Goal: Book appointment/travel/reservation

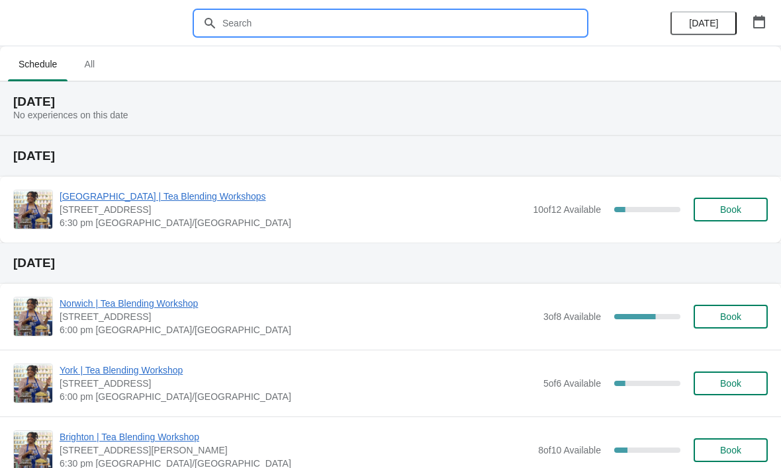
click at [466, 28] on input "text" at bounding box center [404, 23] width 364 height 24
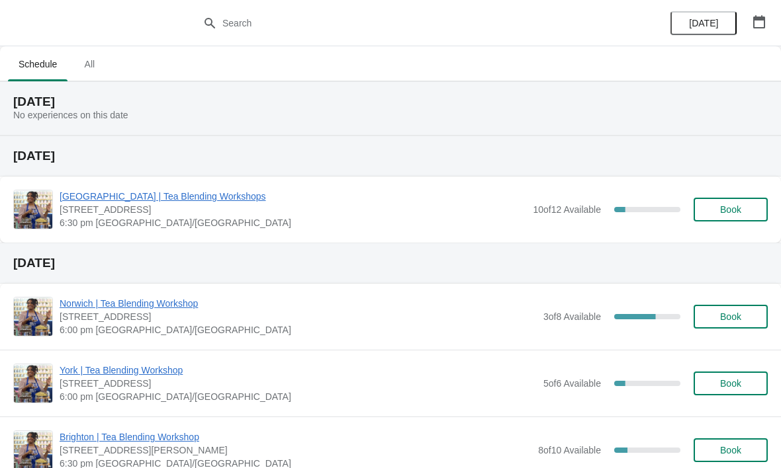
click at [759, 26] on icon "button" at bounding box center [758, 21] width 13 height 13
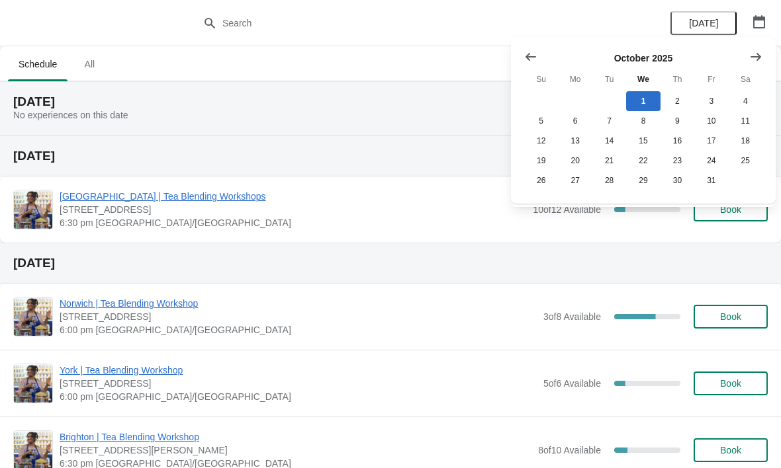
click at [765, 47] on button "Show next month, November 2025" at bounding box center [756, 57] width 24 height 24
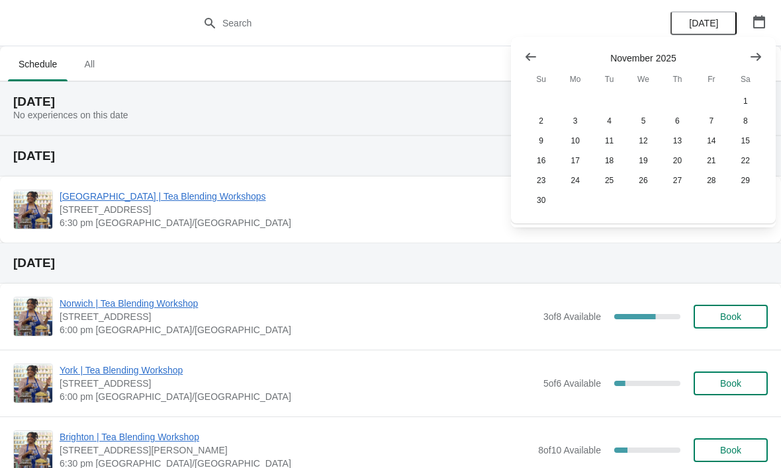
click at [761, 54] on icon "Show next month, December 2025" at bounding box center [755, 56] width 13 height 13
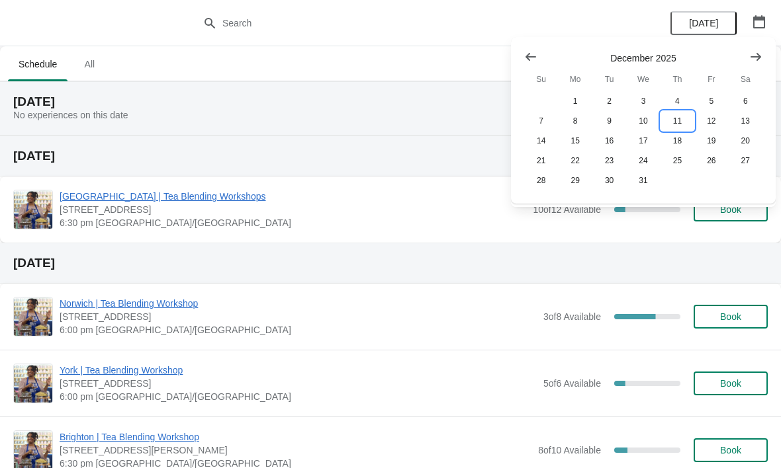
click at [677, 124] on button "11" at bounding box center [677, 121] width 34 height 20
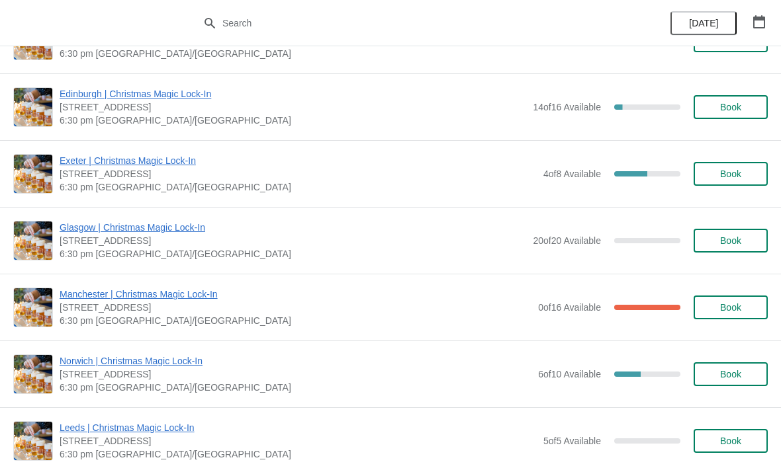
scroll to position [449, 0]
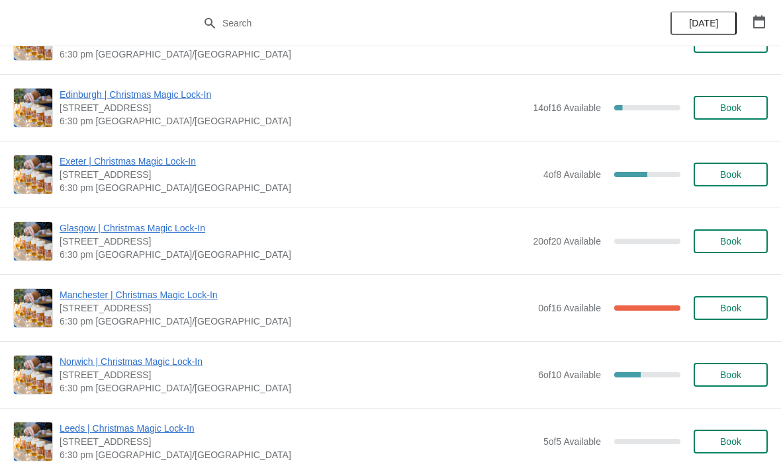
click at [730, 303] on span "Book" at bounding box center [730, 308] width 21 height 11
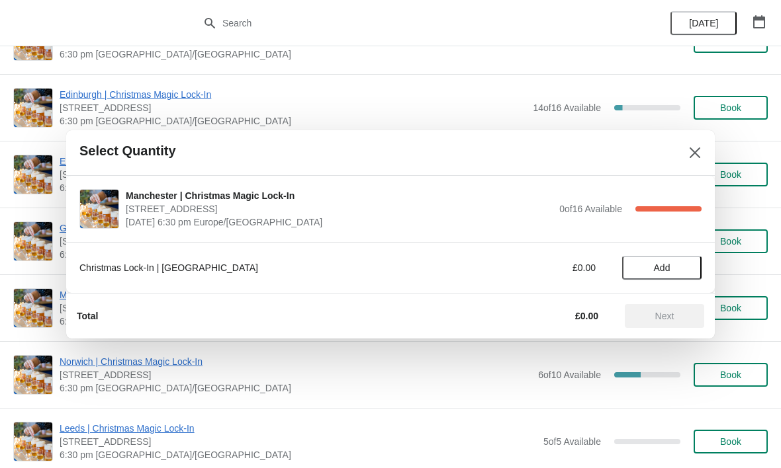
click at [658, 267] on span "Add" at bounding box center [662, 268] width 17 height 11
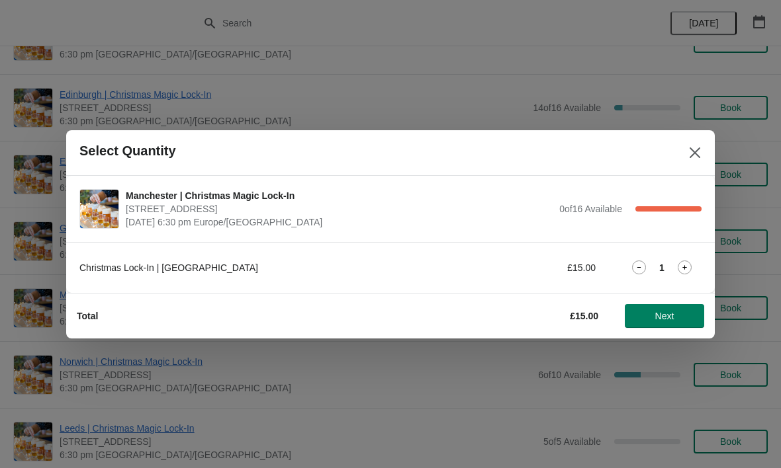
click at [687, 267] on icon at bounding box center [684, 268] width 14 height 14
click at [674, 314] on span "Next" at bounding box center [664, 316] width 19 height 11
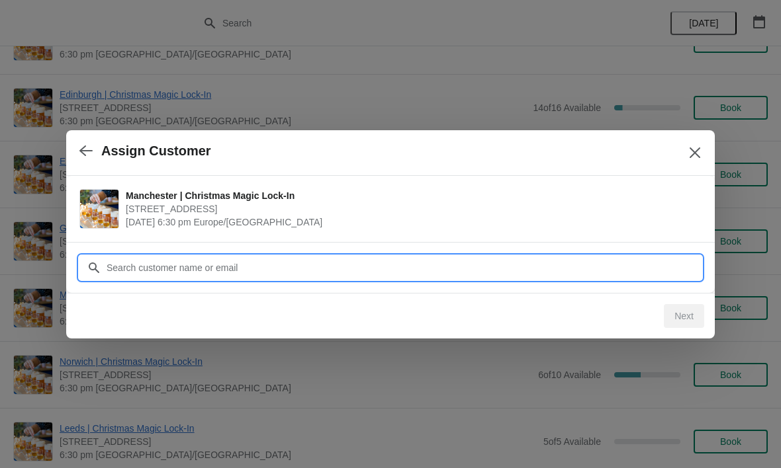
click at [587, 271] on input "Customer" at bounding box center [403, 268] width 595 height 24
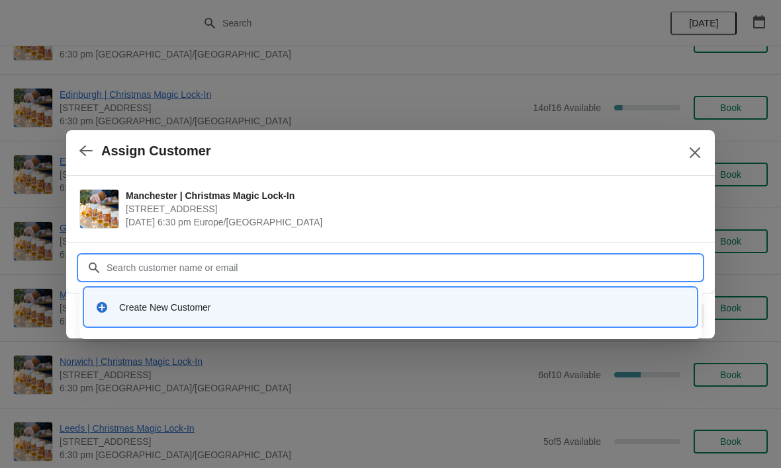
click at [234, 308] on div "Create New Customer" at bounding box center [402, 307] width 566 height 13
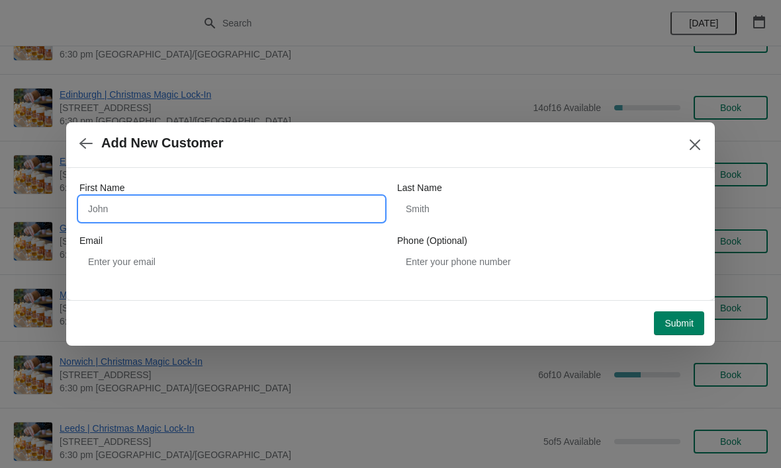
click at [315, 207] on input "First Name" at bounding box center [231, 209] width 304 height 24
type input "Izzie"
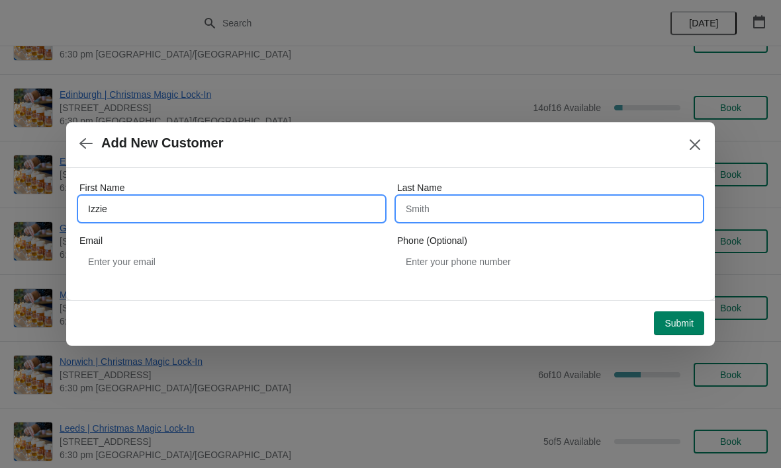
click at [513, 206] on input "Last Name" at bounding box center [549, 209] width 304 height 24
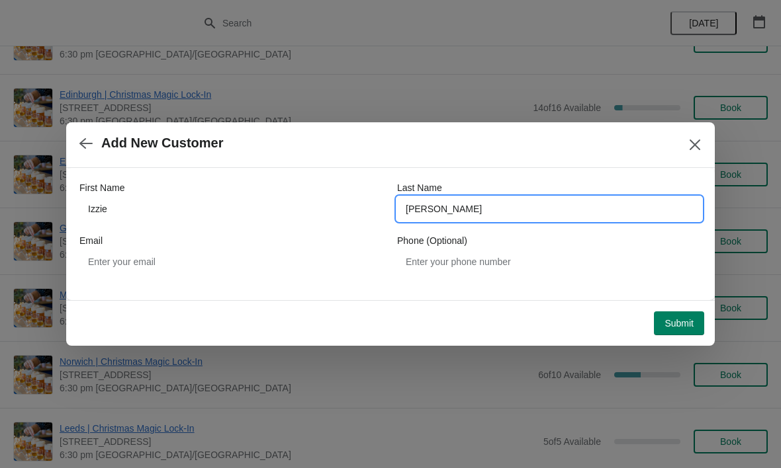
type input "[PERSON_NAME]"
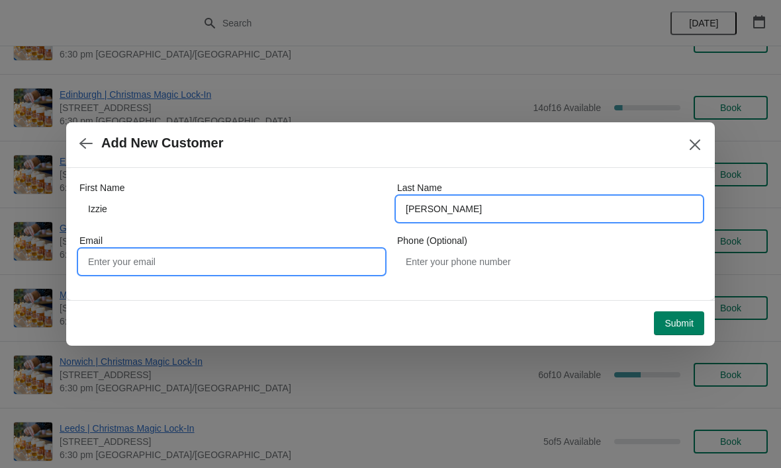
click at [283, 260] on input "Email" at bounding box center [231, 262] width 304 height 24
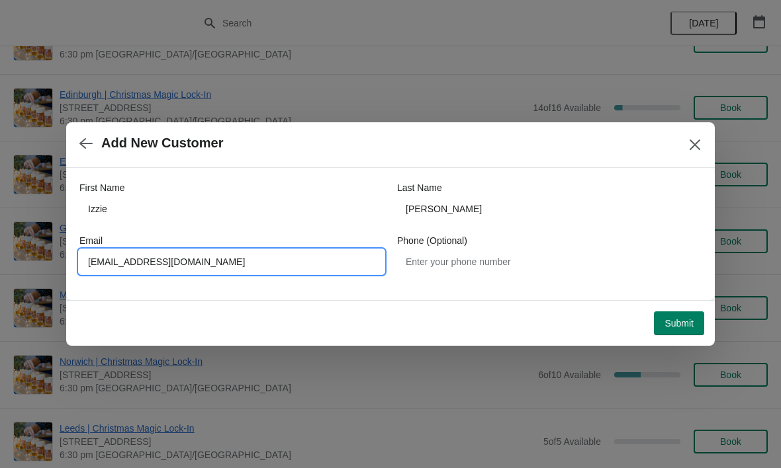
type input "[EMAIL_ADDRESS][DOMAIN_NAME]"
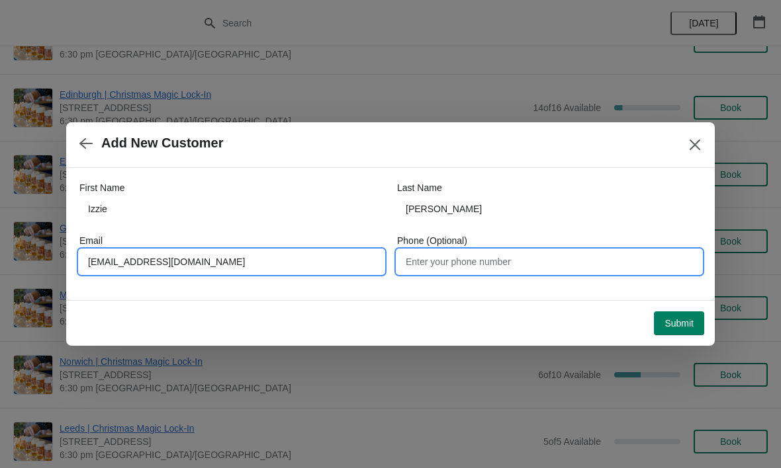
click at [564, 256] on input "Phone (Optional)" at bounding box center [549, 262] width 304 height 24
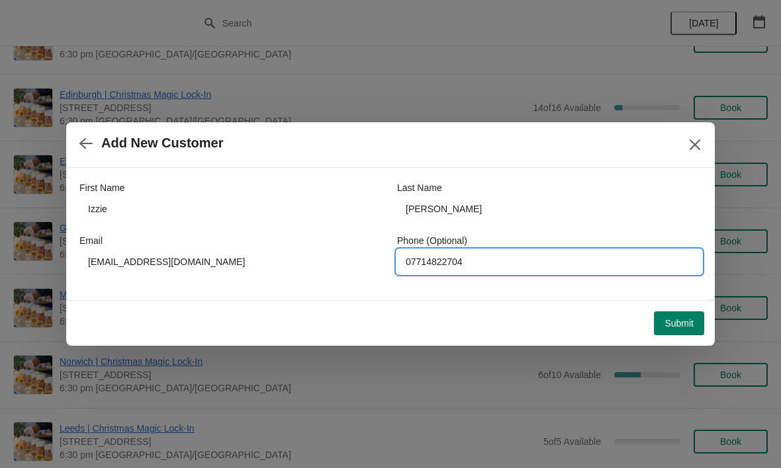
type input "07714822704"
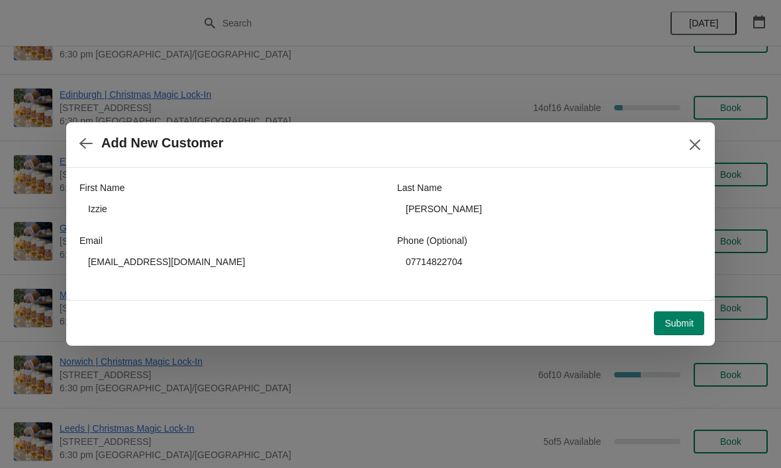
click at [668, 329] on span "Submit" at bounding box center [678, 323] width 29 height 11
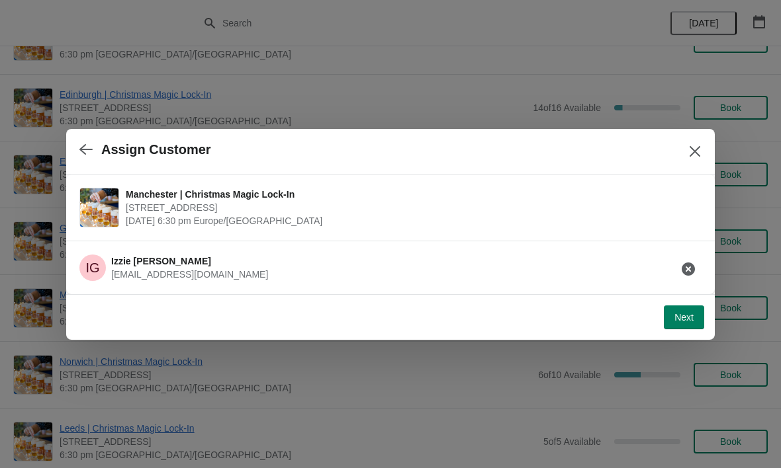
click at [684, 308] on button "Next" at bounding box center [683, 318] width 40 height 24
select select "No"
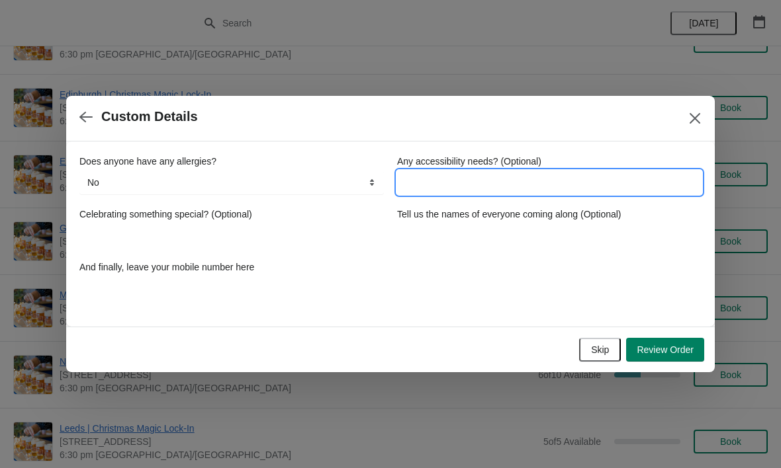
click at [577, 188] on input "Any accessibility needs? (Optional)" at bounding box center [549, 183] width 304 height 24
type input "no"
click at [360, 221] on div "Celebrating something special? (Optional)" at bounding box center [231, 228] width 304 height 40
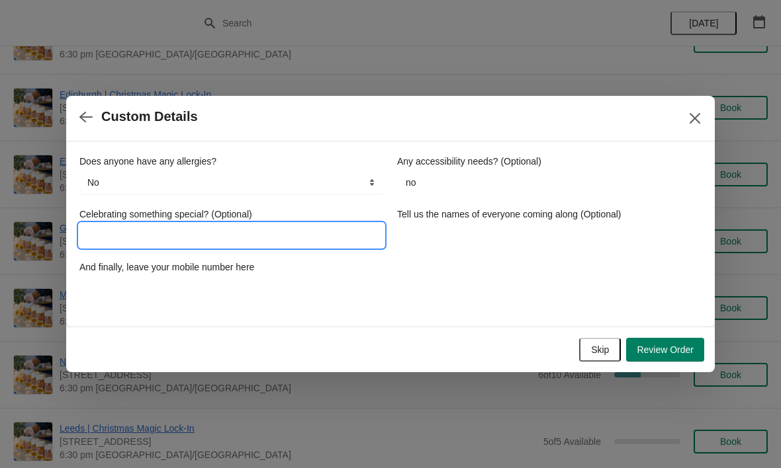
click at [290, 230] on input "Celebrating something special? (Optional)" at bounding box center [231, 236] width 304 height 24
type input "no"
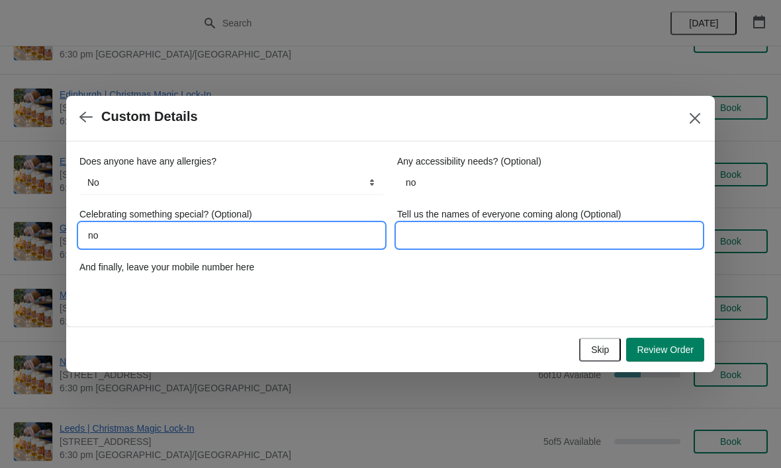
click at [611, 234] on input "Tell us the names of everyone coming along (Optional)" at bounding box center [549, 236] width 304 height 24
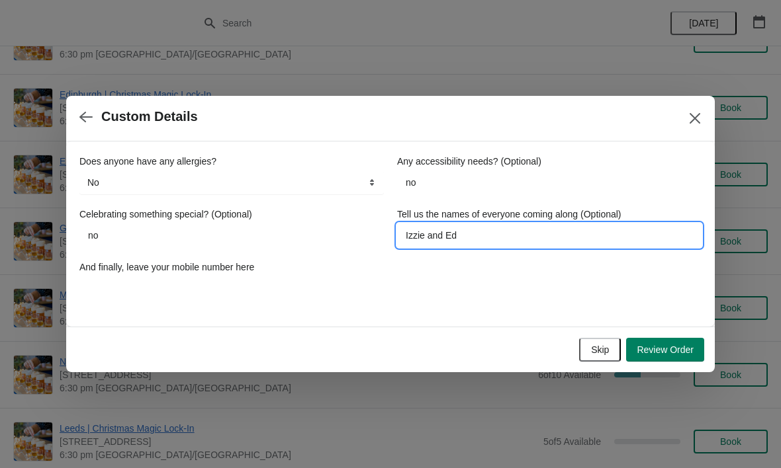
type input "Izzie and Ed"
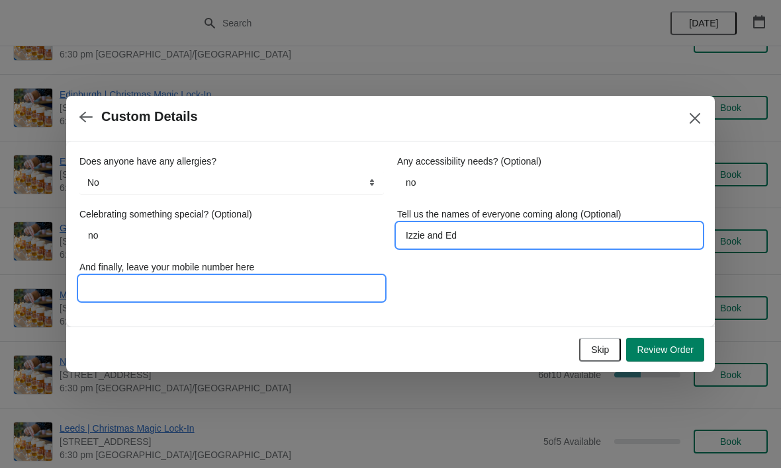
click at [338, 284] on input "And finally, leave your mobile number here" at bounding box center [231, 289] width 304 height 24
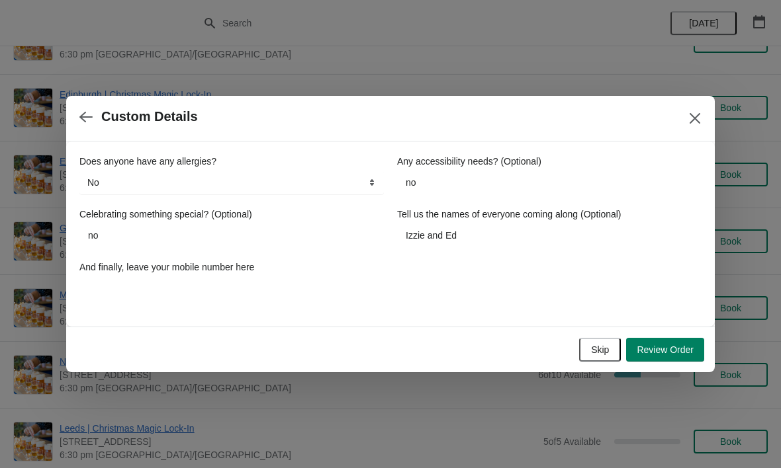
click at [669, 341] on button "Review Order" at bounding box center [665, 350] width 78 height 24
